Goal: Check status: Check status

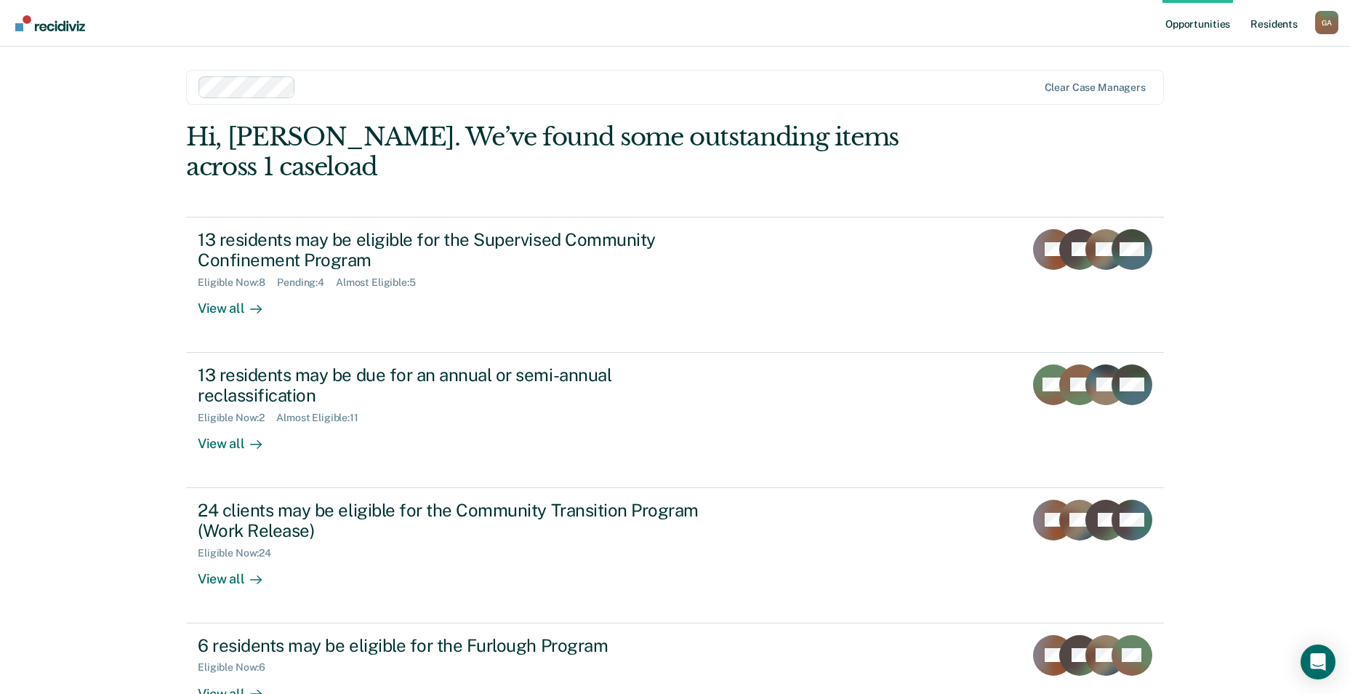
click at [1260, 26] on link "Resident s" at bounding box center [1274, 23] width 53 height 47
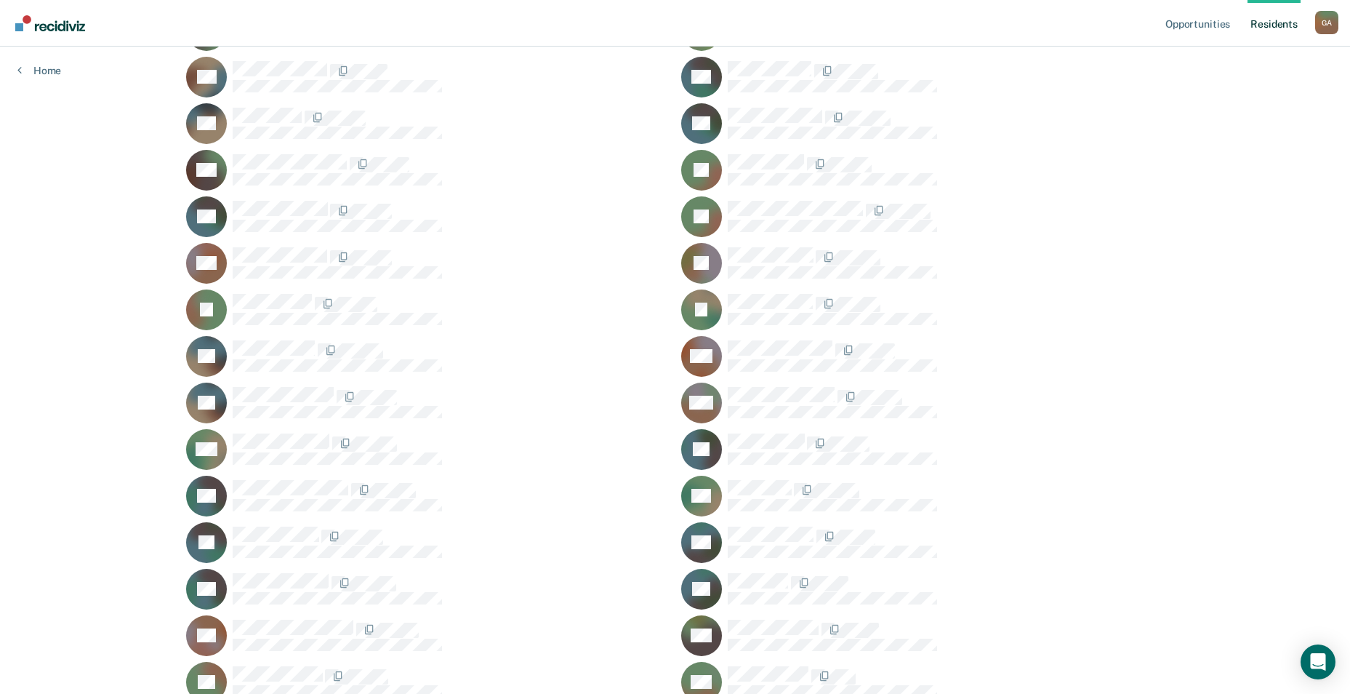
scroll to position [945, 0]
